Goal: Information Seeking & Learning: Check status

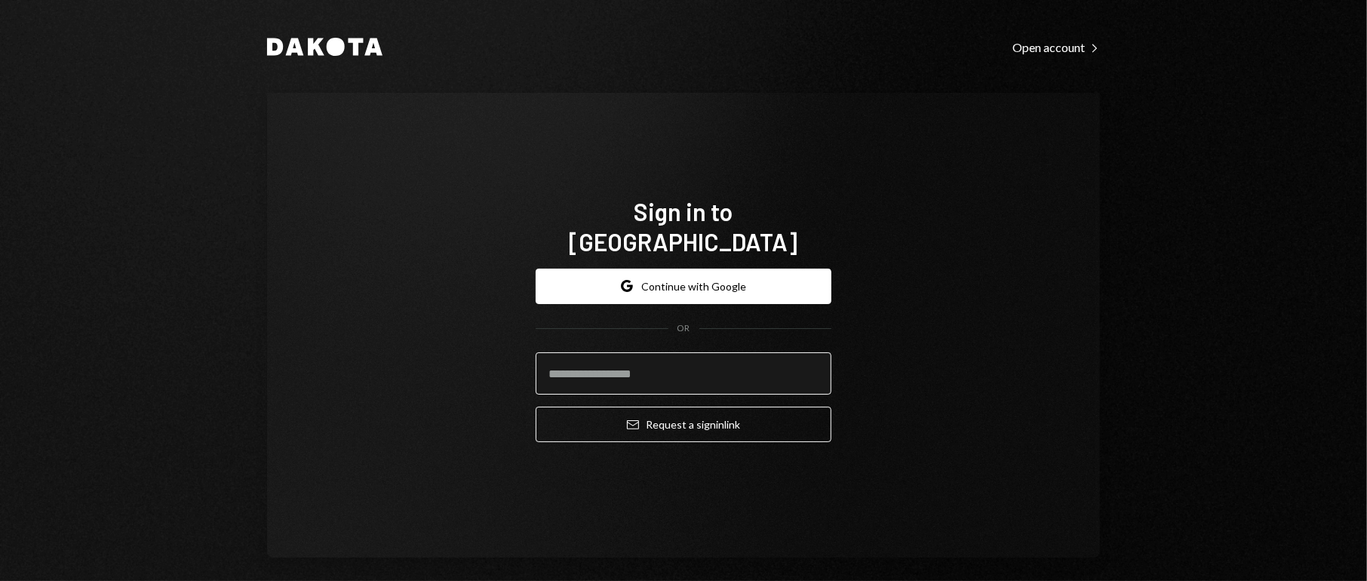
click at [636, 357] on input "email" at bounding box center [684, 373] width 296 height 42
type input "**********"
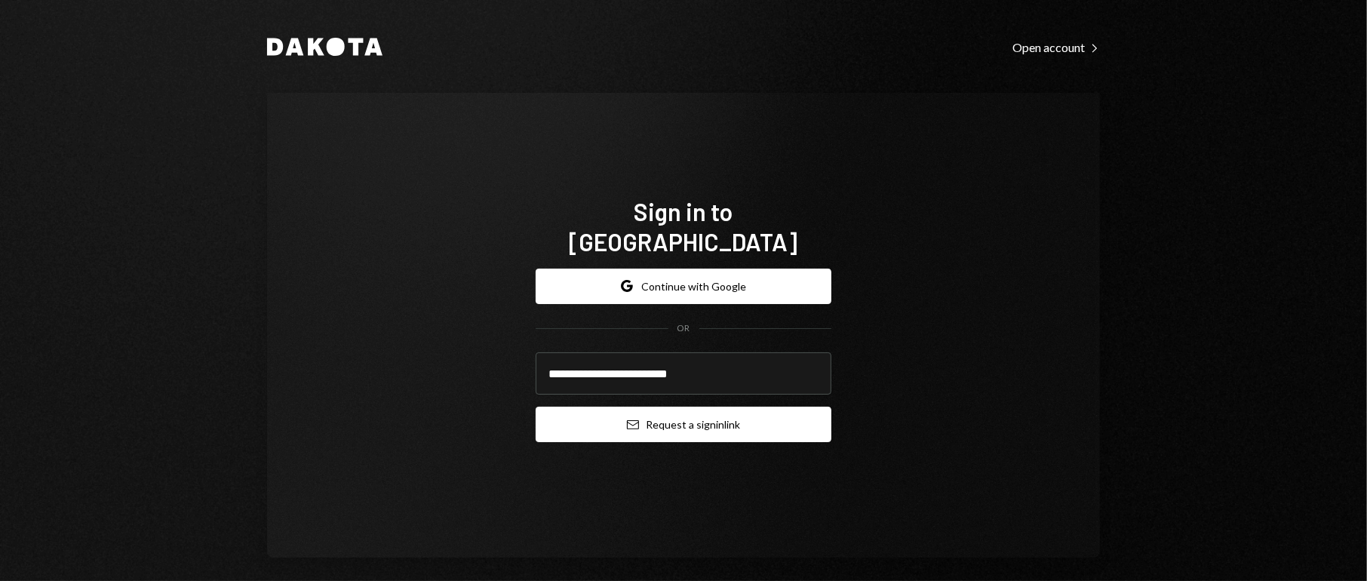
click at [648, 412] on button "Email Request a sign in link" at bounding box center [684, 424] width 296 height 35
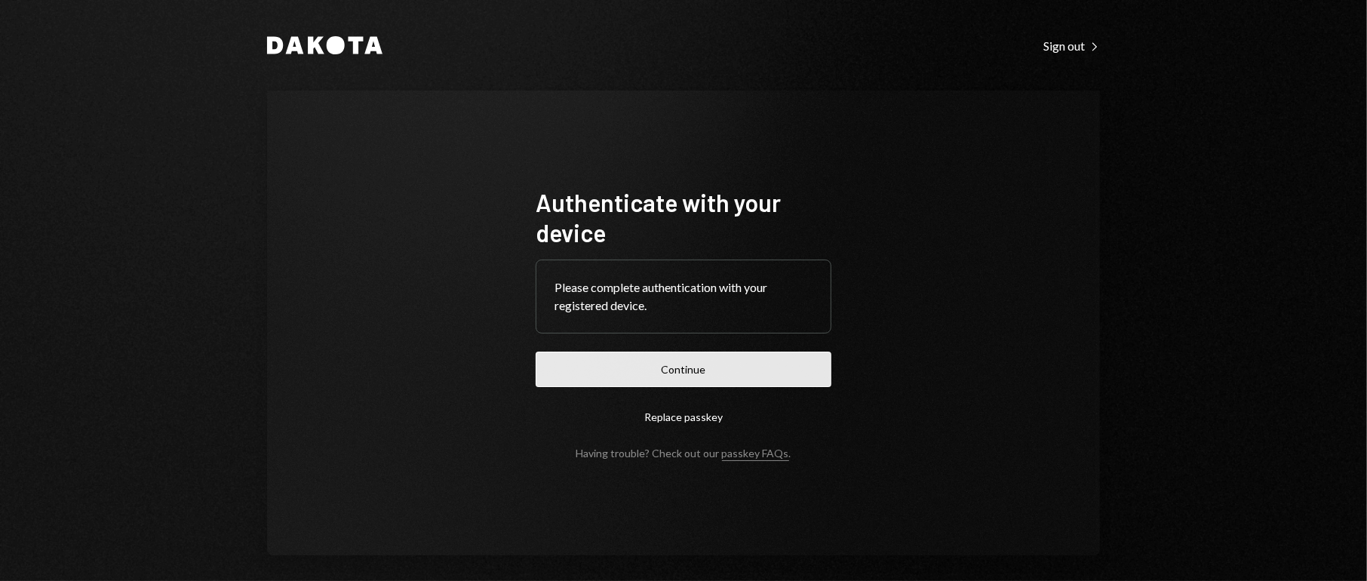
click at [679, 367] on button "Continue" at bounding box center [684, 369] width 296 height 35
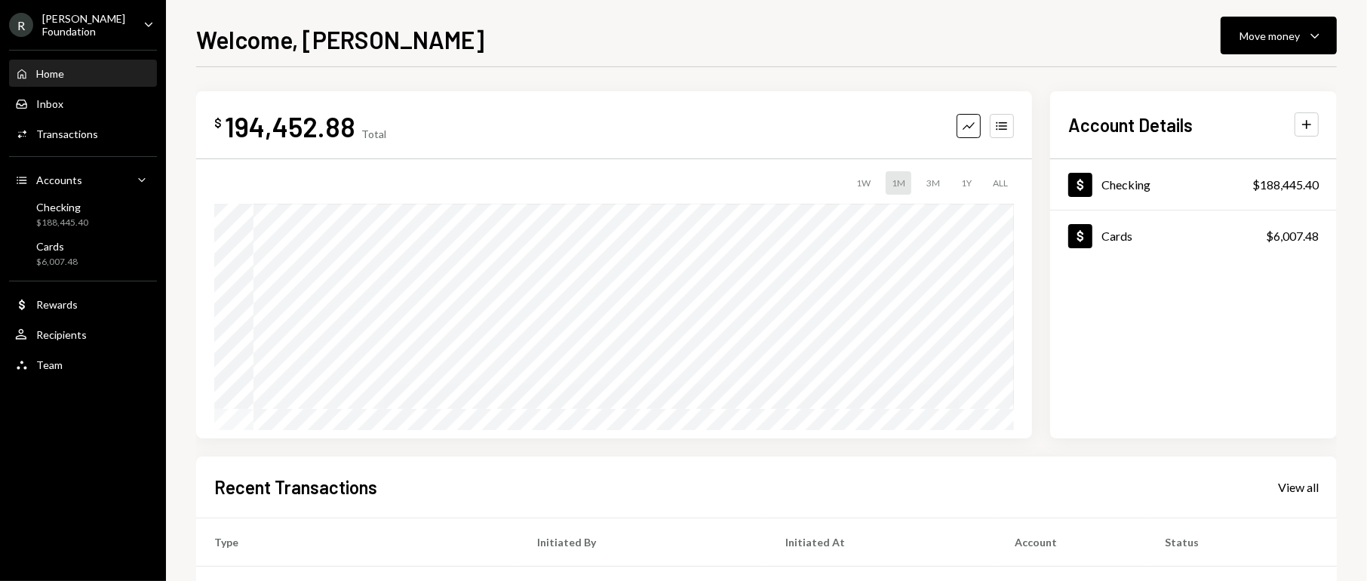
click at [63, 27] on div "[PERSON_NAME] Foundation" at bounding box center [86, 25] width 89 height 26
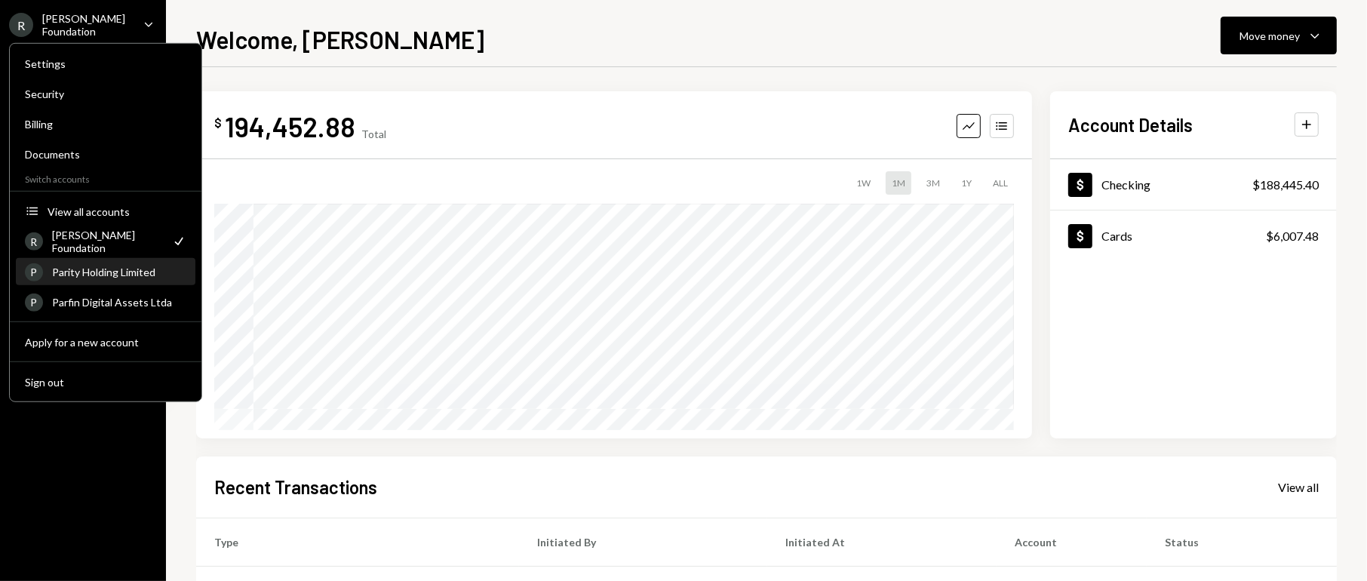
click at [111, 275] on div "Parity Holding Limited" at bounding box center [119, 272] width 134 height 13
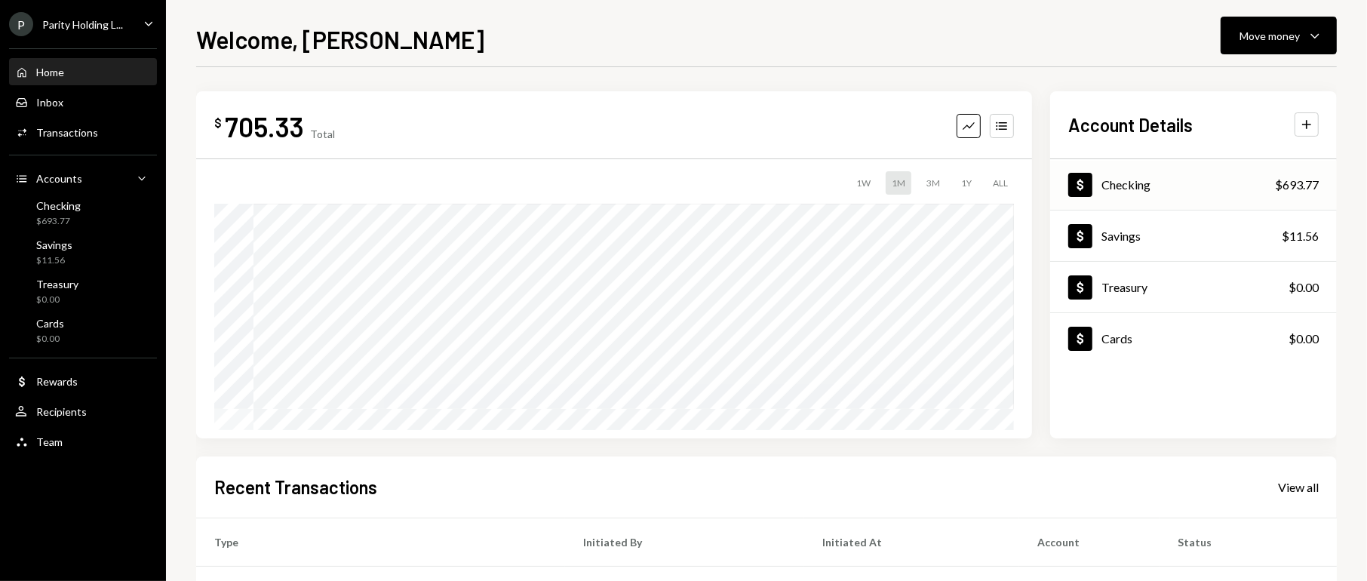
click at [1153, 179] on div "Dollar Checking $693.77" at bounding box center [1193, 185] width 287 height 49
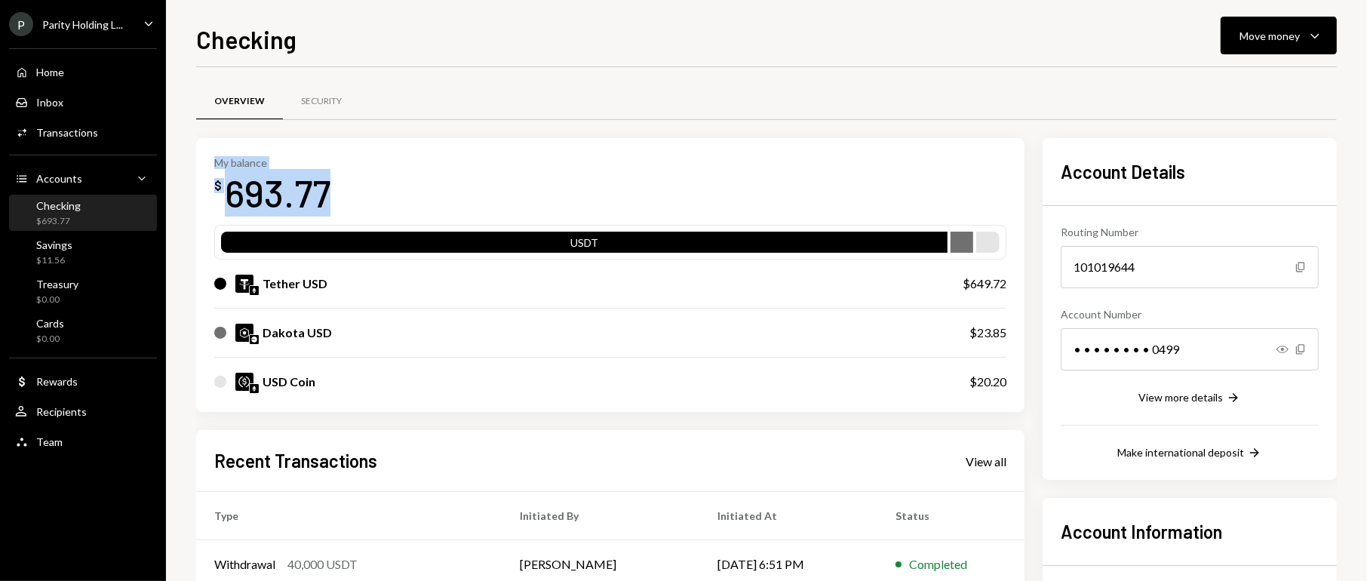
drag, startPoint x: 425, startPoint y: 191, endPoint x: 207, endPoint y: 168, distance: 219.9
click at [207, 168] on div "My balance $ 693.77 USDT Tether USD $649.72 Dakota USD $23.85 USD Coin $20.20" at bounding box center [610, 275] width 828 height 275
copy div "My balance $ 693.77"
click at [131, 22] on div "P Parity Holding L... Caret Down" at bounding box center [83, 24] width 166 height 24
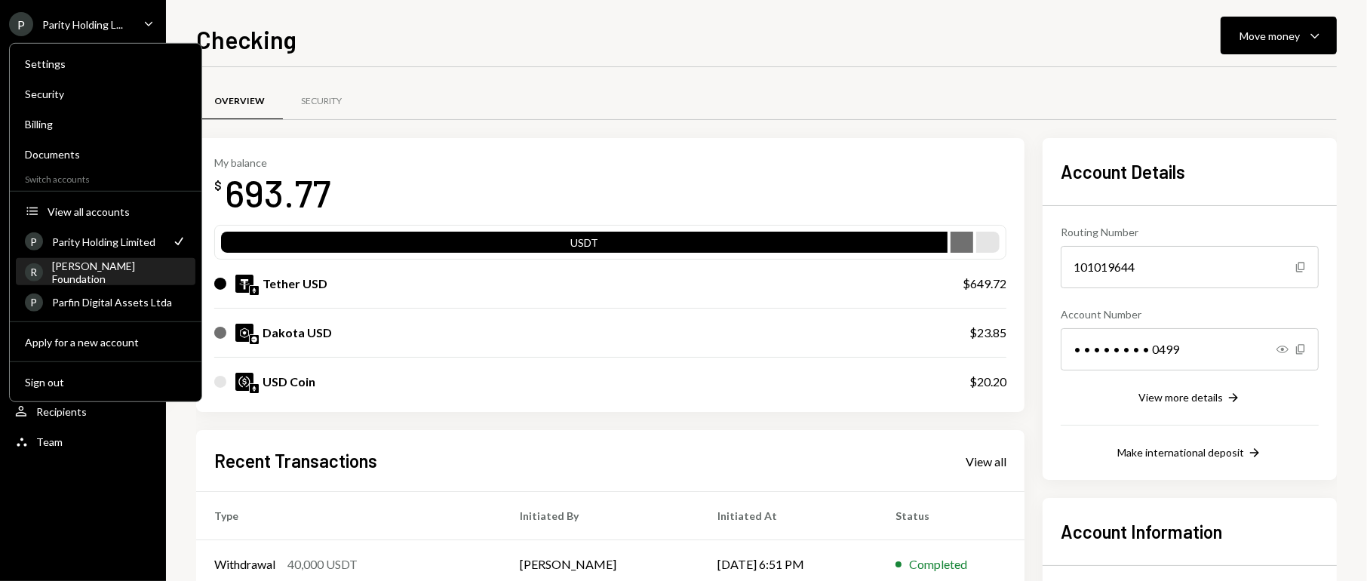
click at [85, 268] on div "[PERSON_NAME] Foundation" at bounding box center [119, 272] width 134 height 26
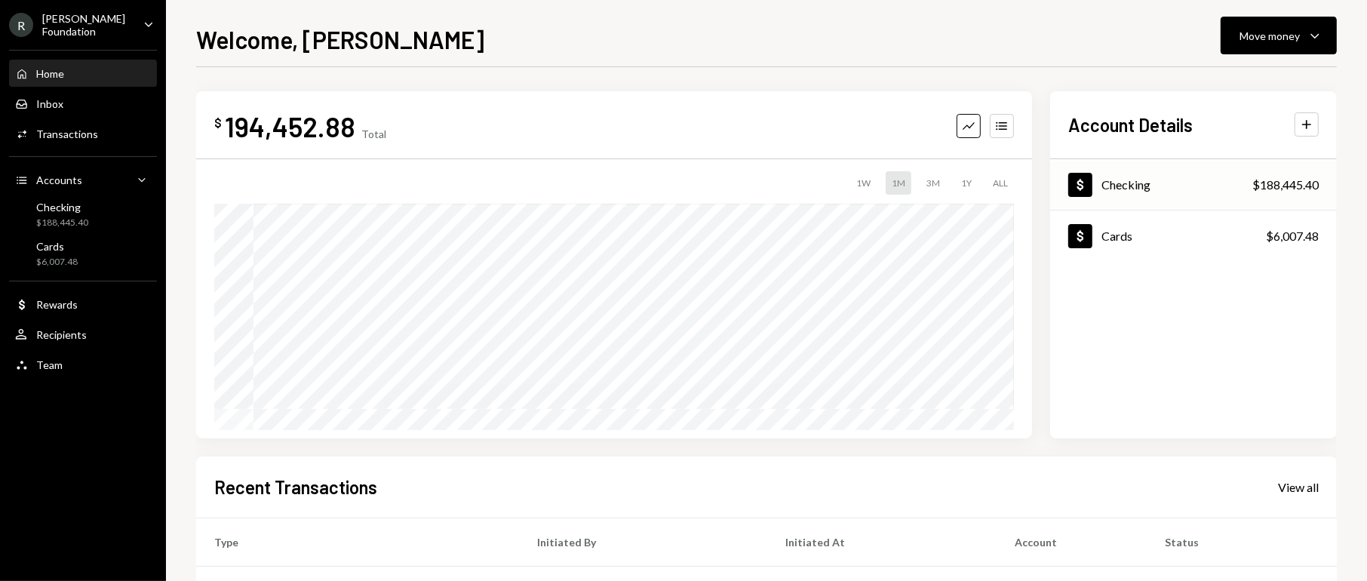
click at [1149, 177] on div "Checking" at bounding box center [1125, 184] width 49 height 14
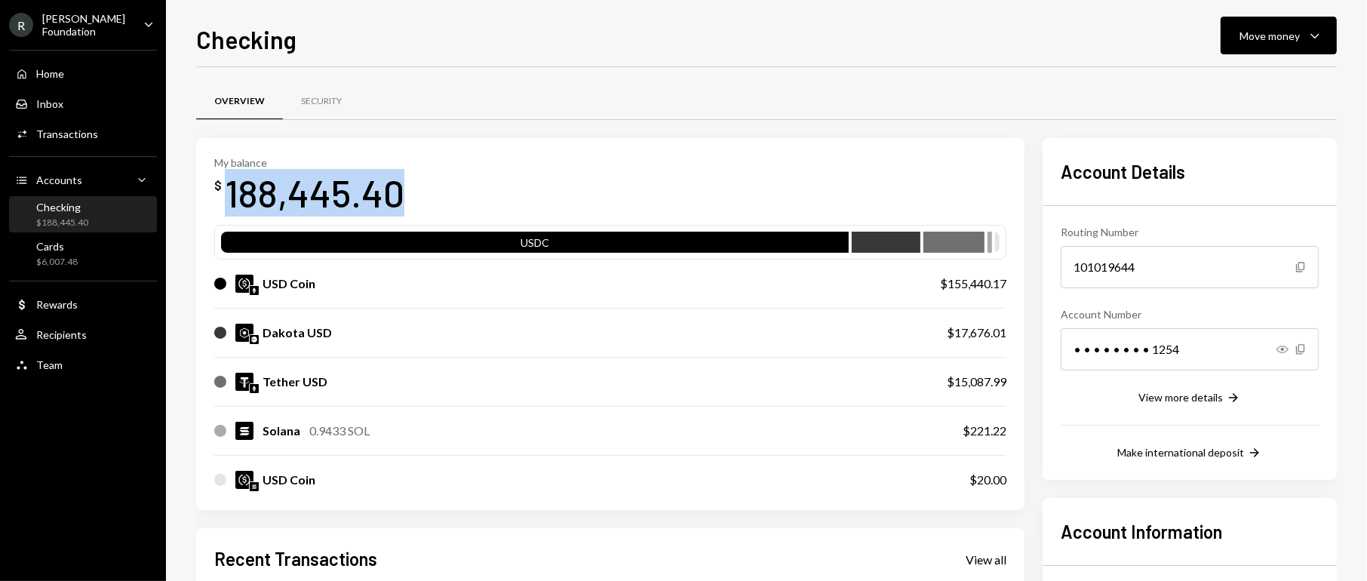
drag, startPoint x: 432, startPoint y: 180, endPoint x: 230, endPoint y: 188, distance: 202.3
click at [230, 188] on div "My balance $ 188,445.40" at bounding box center [610, 186] width 792 height 60
copy div "188,445.40"
